Goal: Task Accomplishment & Management: Complete application form

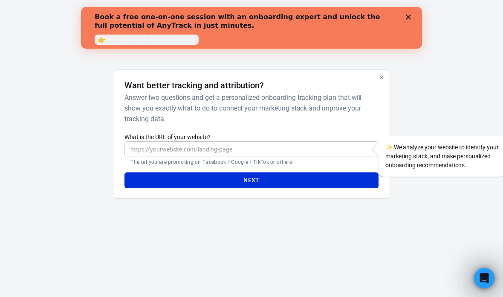
click at [294, 151] on input "What is the URL of your website?" at bounding box center [252, 149] width 254 height 16
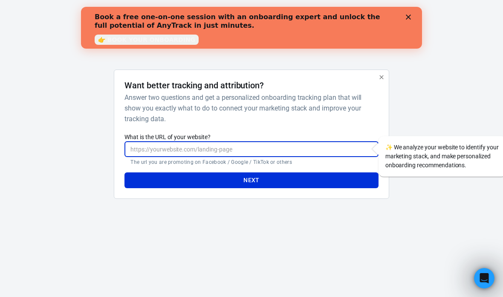
type input "h"
click at [285, 183] on button "Next" at bounding box center [252, 180] width 254 height 16
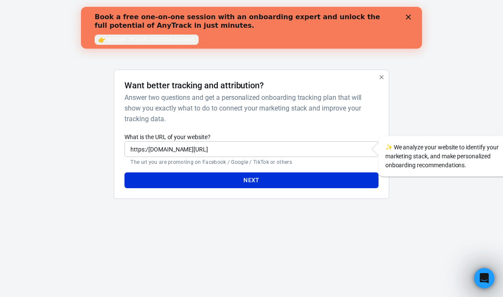
click at [226, 143] on input "https:/[DOMAIN_NAME][URL]" at bounding box center [252, 149] width 254 height 16
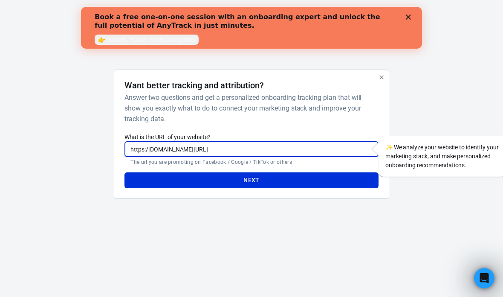
click at [226, 146] on input "https:/[DOMAIN_NAME][URL]" at bounding box center [252, 149] width 254 height 16
click at [223, 143] on input "https:/[DOMAIN_NAME][URL]" at bounding box center [252, 149] width 254 height 16
click at [221, 154] on input "https:/[DOMAIN_NAME][URL]" at bounding box center [252, 149] width 254 height 16
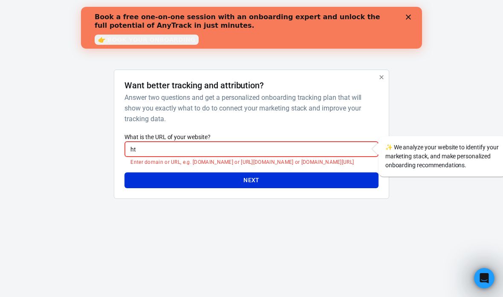
type input "h"
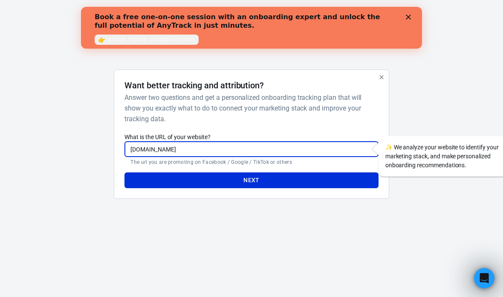
type input "[DOMAIN_NAME]"
click at [251, 180] on button "Next" at bounding box center [252, 180] width 254 height 16
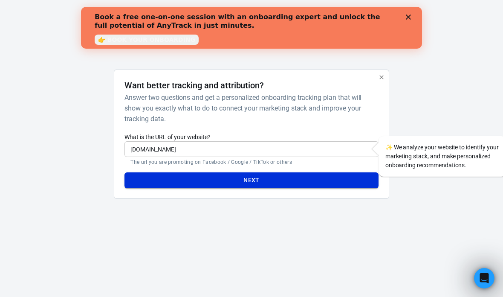
click at [305, 178] on button "Next" at bounding box center [252, 180] width 254 height 16
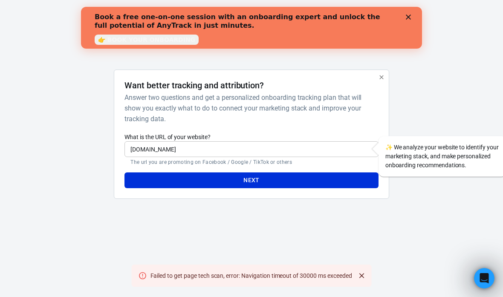
click at [408, 16] on icon "Close" at bounding box center [408, 17] width 5 height 5
